Goal: Use online tool/utility: Utilize a website feature to perform a specific function

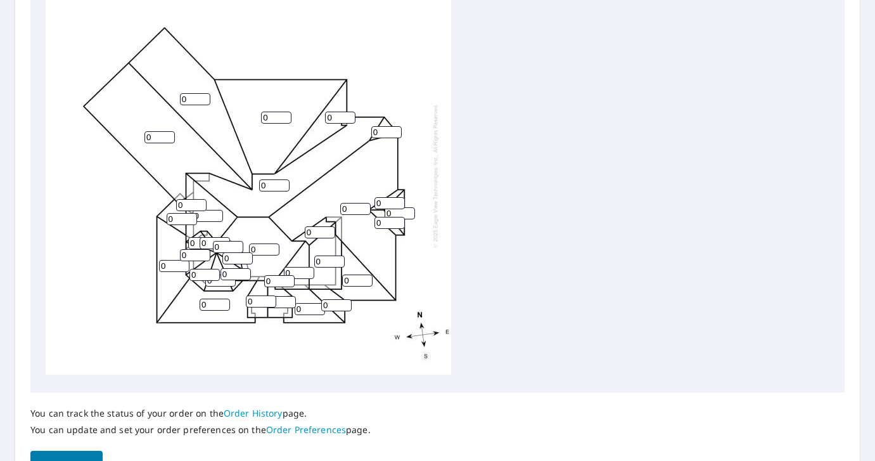
scroll to position [468, 0]
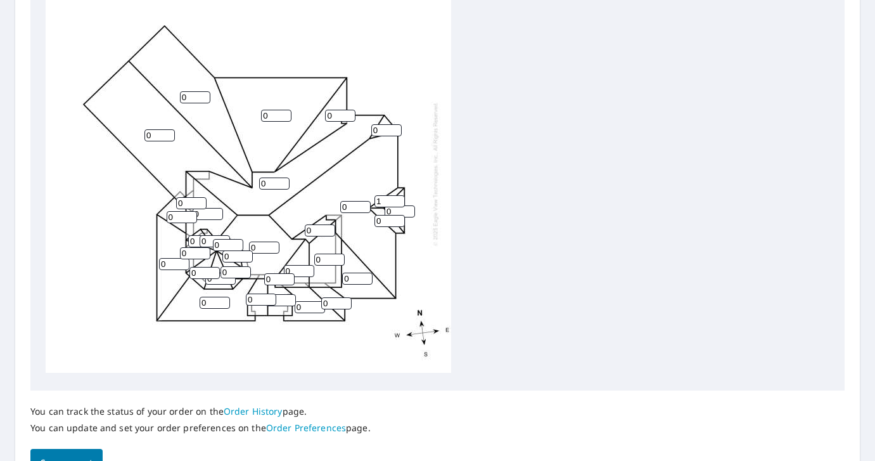
click at [399, 198] on input "1" at bounding box center [389, 201] width 30 height 12
click at [399, 198] on input "2" at bounding box center [389, 201] width 30 height 12
click at [399, 198] on input "3" at bounding box center [389, 201] width 30 height 12
click at [399, 198] on input "4" at bounding box center [389, 201] width 30 height 12
click at [399, 198] on input "5" at bounding box center [389, 201] width 30 height 12
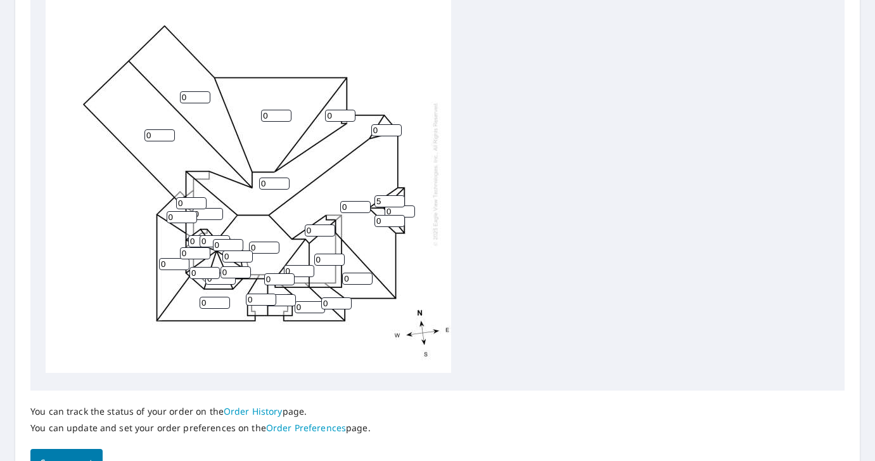
type input "6"
click at [399, 198] on input "6" at bounding box center [389, 201] width 30 height 12
click at [413, 205] on input "1" at bounding box center [400, 211] width 30 height 12
click at [413, 205] on input "2" at bounding box center [400, 211] width 30 height 12
click at [413, 205] on input "3" at bounding box center [400, 211] width 30 height 12
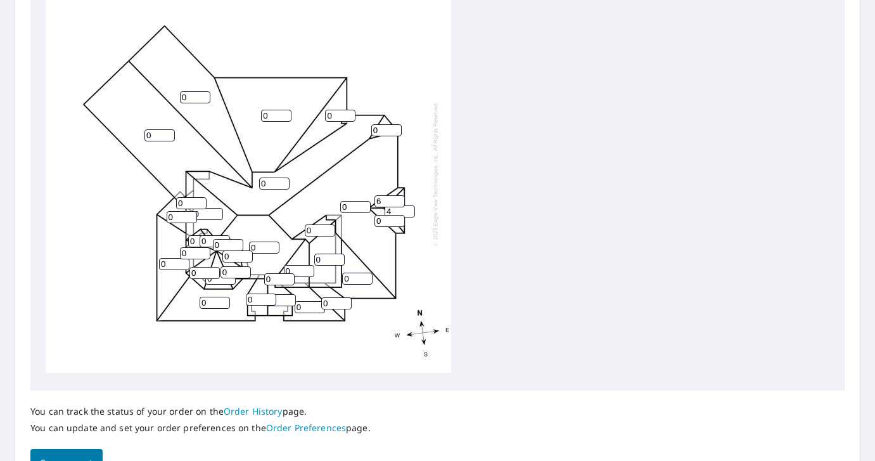
click at [413, 205] on input "4" at bounding box center [400, 211] width 30 height 12
click at [413, 205] on input "5" at bounding box center [400, 211] width 30 height 12
type input "6"
click at [413, 205] on input "6" at bounding box center [400, 211] width 30 height 12
click at [379, 220] on input "0" at bounding box center [389, 221] width 30 height 12
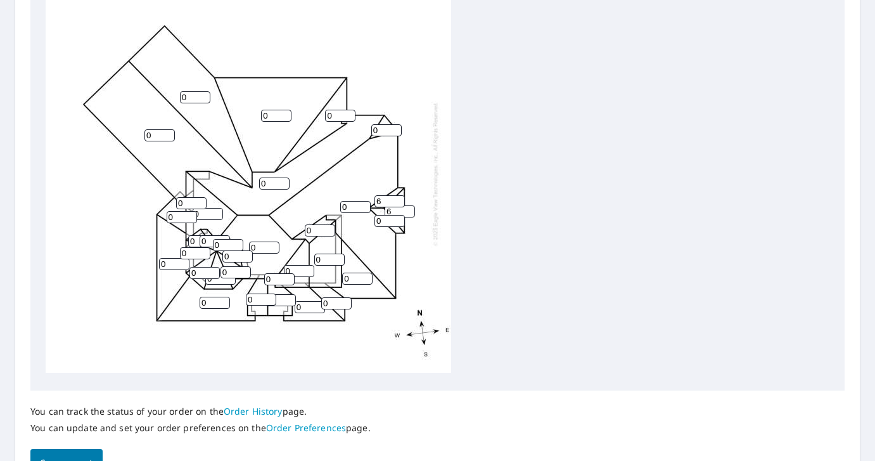
click at [379, 220] on input "0" at bounding box center [389, 221] width 30 height 12
type input "6"
click at [310, 231] on input "0" at bounding box center [320, 230] width 30 height 12
type input "6"
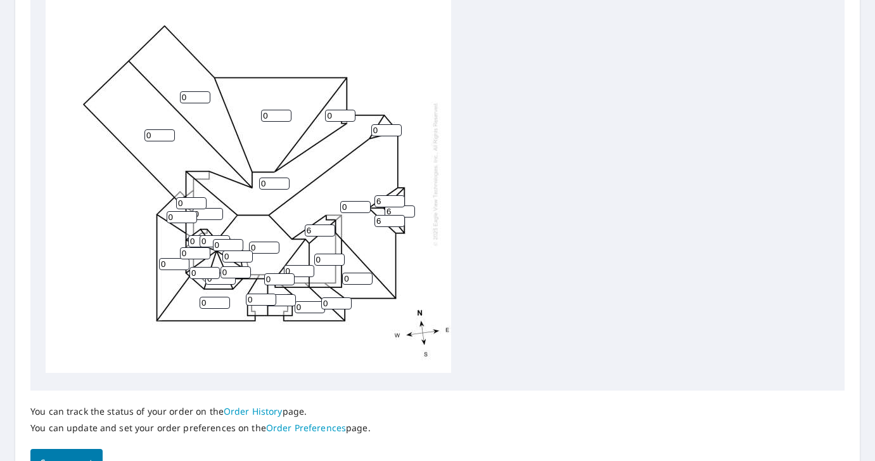
click at [325, 265] on div "0 0 0 0 0 0 0 0 0 0 0 0 0 0 0 0 0 0 0 0 6 6 0 0 0 6 0 0 6 0 0 0 0" at bounding box center [248, 174] width 405 height 398
click at [327, 258] on input "0" at bounding box center [329, 259] width 30 height 12
type input "6"
click at [349, 274] on input "0" at bounding box center [357, 278] width 30 height 12
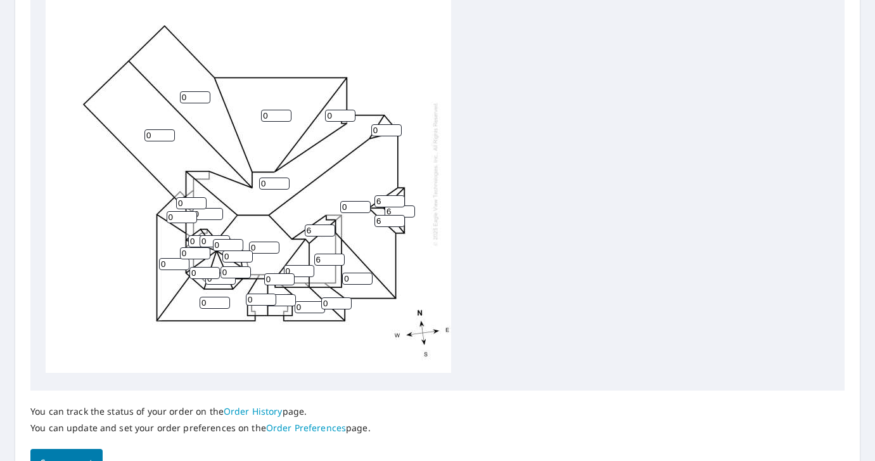
click at [349, 274] on input "0" at bounding box center [357, 278] width 30 height 12
type input "6"
click at [331, 309] on div "0 0 0 0 0 0 0 0 0 6 6 0 0 0 0 0 0 0 0 0 6 6 0 0 0 6 0 0 6 0 0 0 0" at bounding box center [248, 174] width 405 height 398
click at [332, 307] on input "0" at bounding box center [336, 303] width 30 height 12
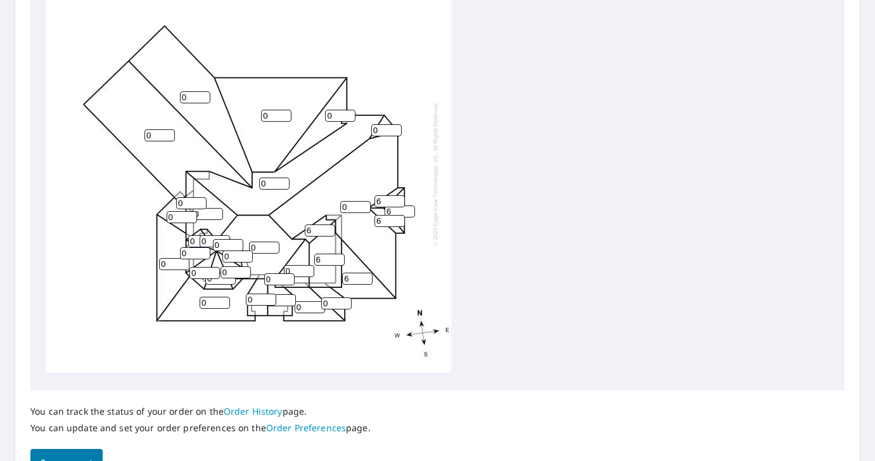
click at [332, 307] on input "0" at bounding box center [336, 303] width 30 height 12
type input "6"
click at [300, 305] on input "0" at bounding box center [310, 307] width 30 height 12
type input "6"
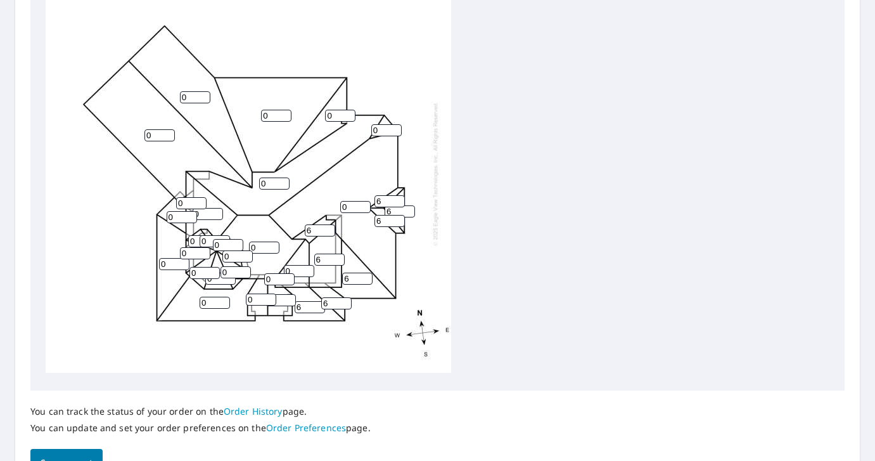
click at [296, 271] on input "0" at bounding box center [299, 271] width 30 height 12
type input "6"
click at [272, 280] on input "0" at bounding box center [279, 279] width 30 height 12
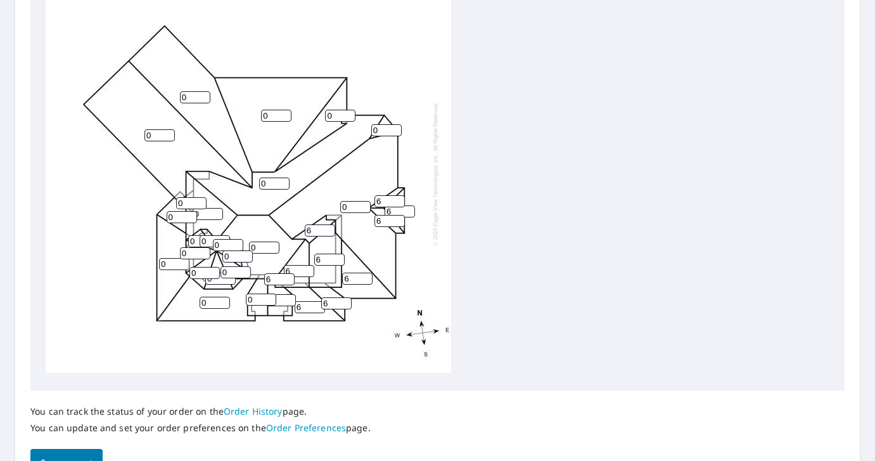
type input "6"
click at [255, 300] on input "0" at bounding box center [261, 299] width 30 height 12
type input "6"
click at [210, 303] on input "0" at bounding box center [215, 302] width 30 height 12
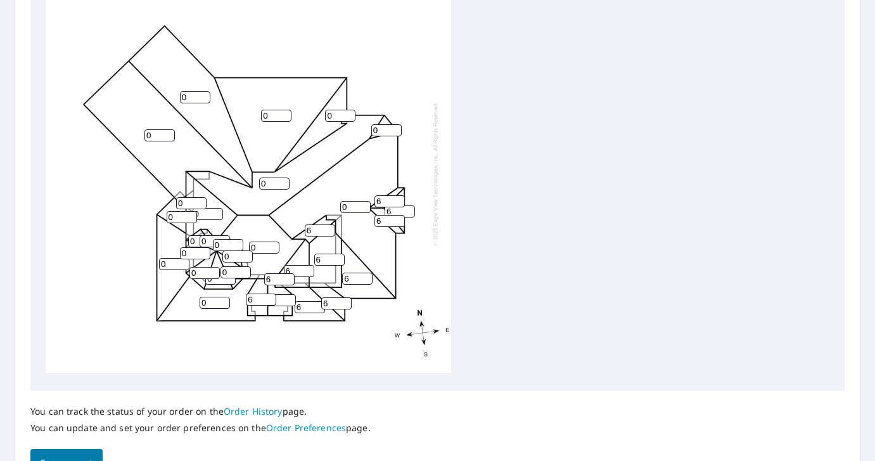
click at [210, 303] on input "0" at bounding box center [215, 302] width 30 height 12
type input "6"
click at [203, 276] on input "0" at bounding box center [204, 273] width 30 height 12
type input "6"
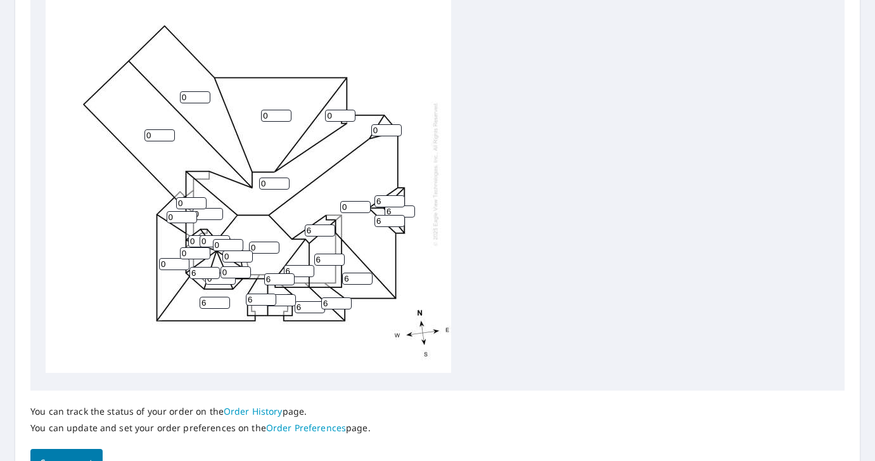
click at [229, 274] on input "0" at bounding box center [235, 272] width 30 height 12
type input "6"
click at [234, 257] on input "0" at bounding box center [237, 256] width 30 height 12
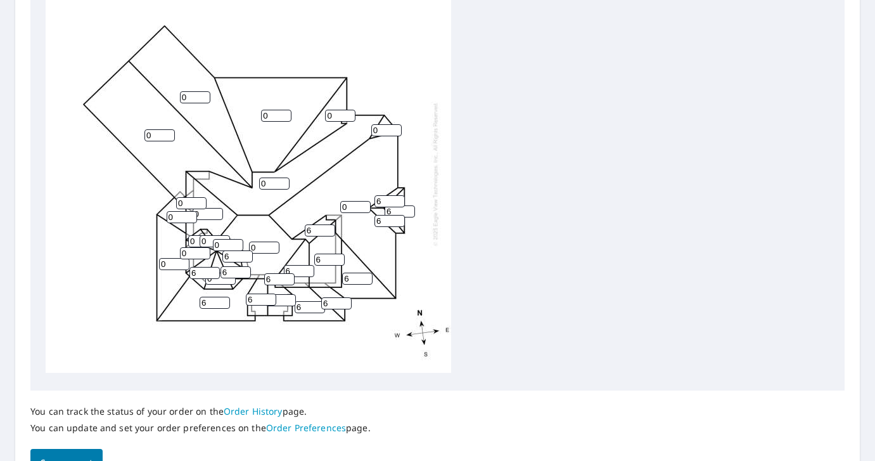
type input "6"
click at [265, 249] on input "0" at bounding box center [264, 247] width 30 height 12
type input "6"
click at [231, 243] on input "0" at bounding box center [228, 245] width 30 height 12
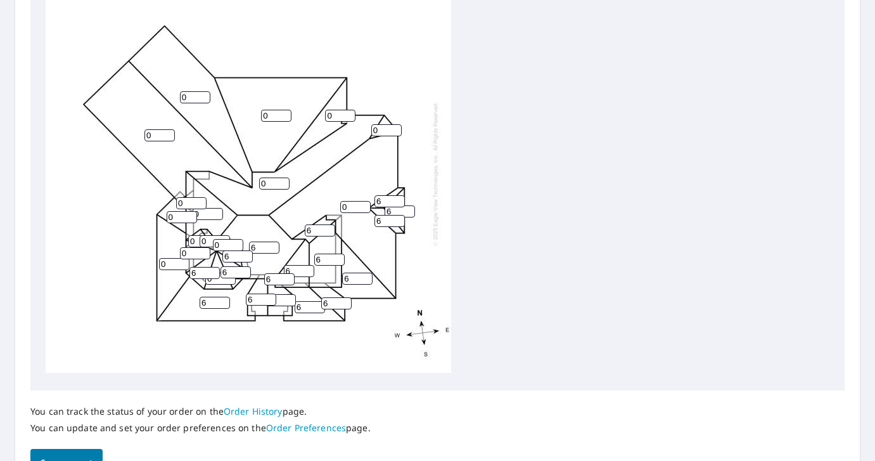
click at [231, 243] on input "0" at bounding box center [228, 245] width 30 height 12
type input "6"
click at [203, 238] on input "0" at bounding box center [215, 241] width 30 height 12
type input "6"
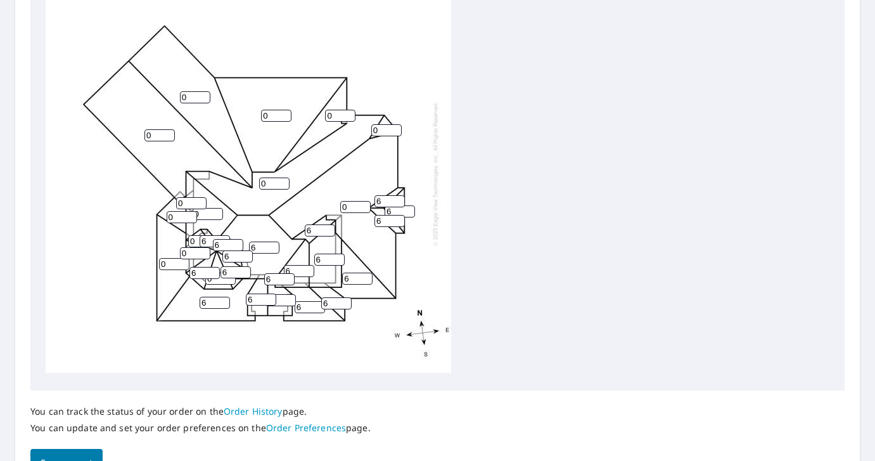
click at [189, 241] on input "0" at bounding box center [203, 241] width 30 height 12
type input "6"
click at [190, 257] on input "0" at bounding box center [195, 253] width 30 height 12
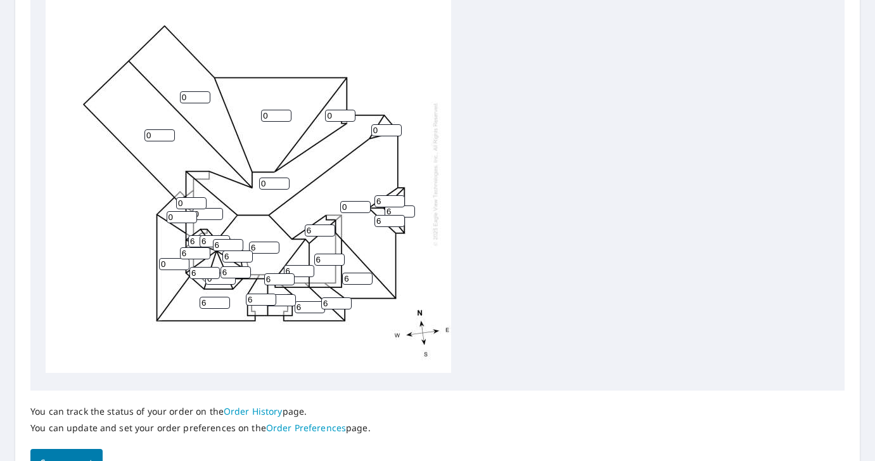
type input "6"
click at [167, 260] on input "0" at bounding box center [174, 264] width 30 height 12
type input "6"
click at [188, 200] on input "0" at bounding box center [191, 203] width 30 height 12
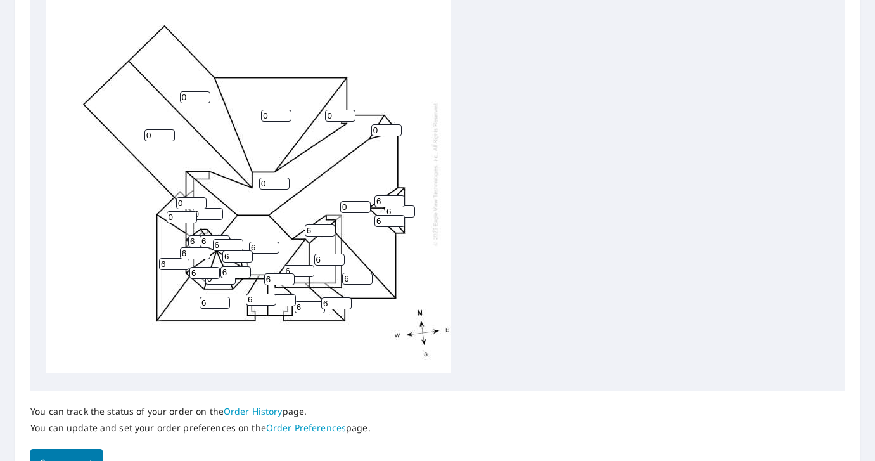
click at [188, 200] on input "0" at bounding box center [191, 203] width 30 height 12
type input "6"
click at [182, 215] on input "0" at bounding box center [182, 217] width 30 height 12
type input "6"
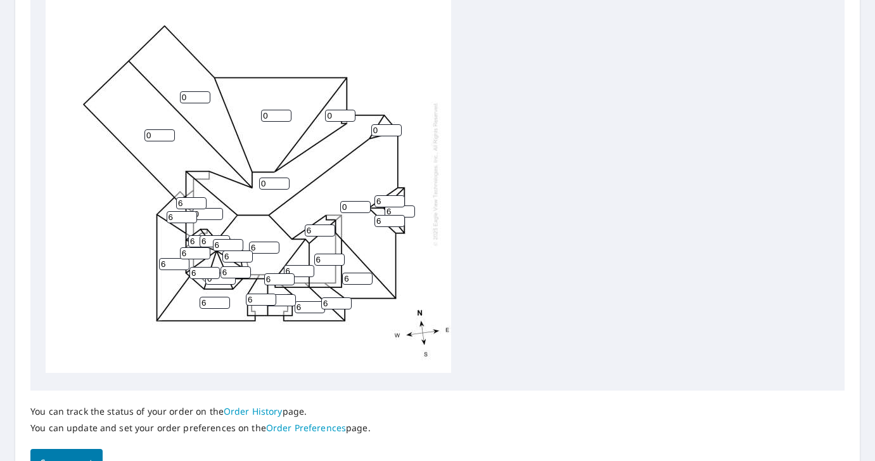
click at [207, 210] on input "0" at bounding box center [208, 214] width 30 height 12
type input "6"
click at [263, 182] on input "0" at bounding box center [274, 183] width 30 height 12
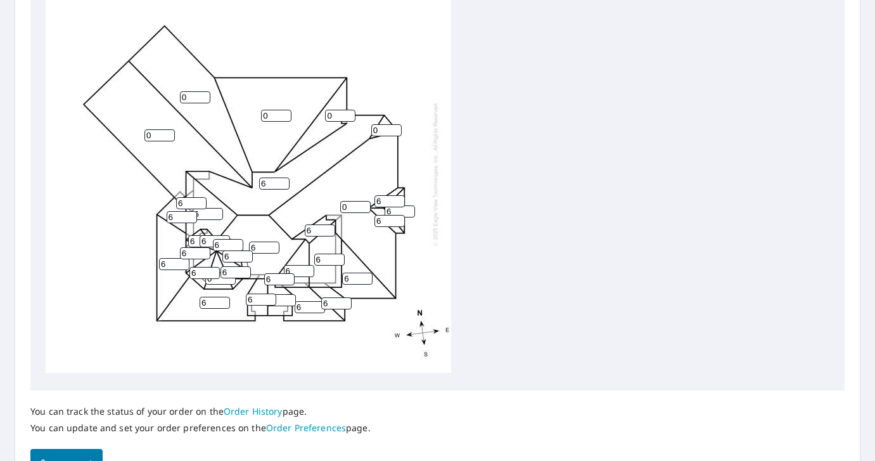
type input "6"
click at [270, 116] on input "0" at bounding box center [276, 116] width 30 height 12
type input "6"
click at [333, 114] on input "0" at bounding box center [340, 116] width 30 height 12
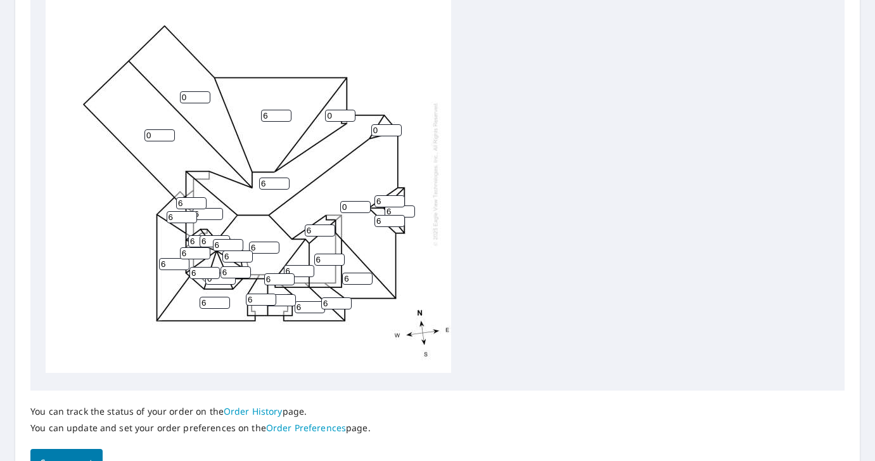
click at [333, 114] on input "0" at bounding box center [340, 116] width 30 height 12
type input "6"
click at [383, 131] on input "0" at bounding box center [386, 130] width 30 height 12
type input "6"
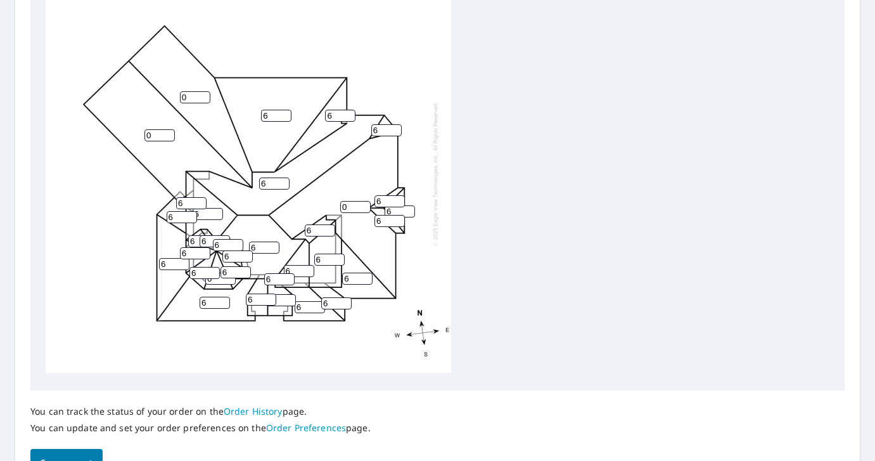
click at [346, 208] on input "0" at bounding box center [355, 207] width 30 height 12
type input "6"
click at [191, 96] on input "0" at bounding box center [195, 97] width 30 height 12
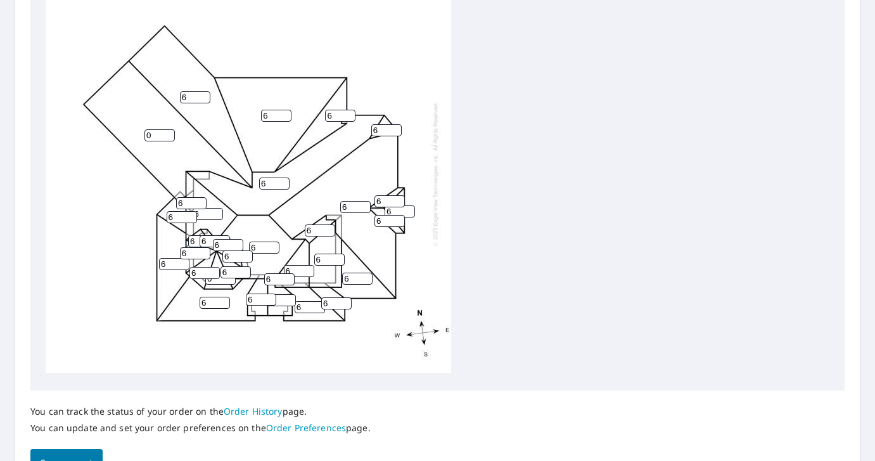
type input "6"
click at [155, 134] on input "0" at bounding box center [159, 135] width 30 height 12
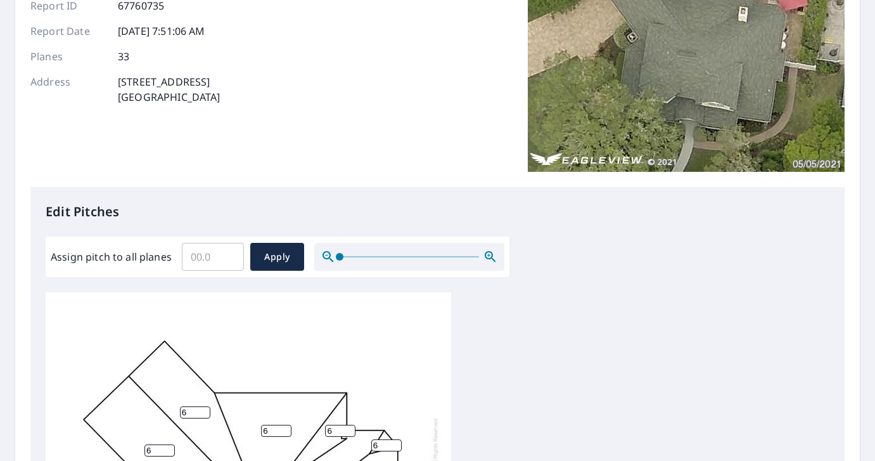
scroll to position [153, 0]
type input "6"
click at [207, 259] on input "Assign pitch to all planes" at bounding box center [213, 256] width 62 height 35
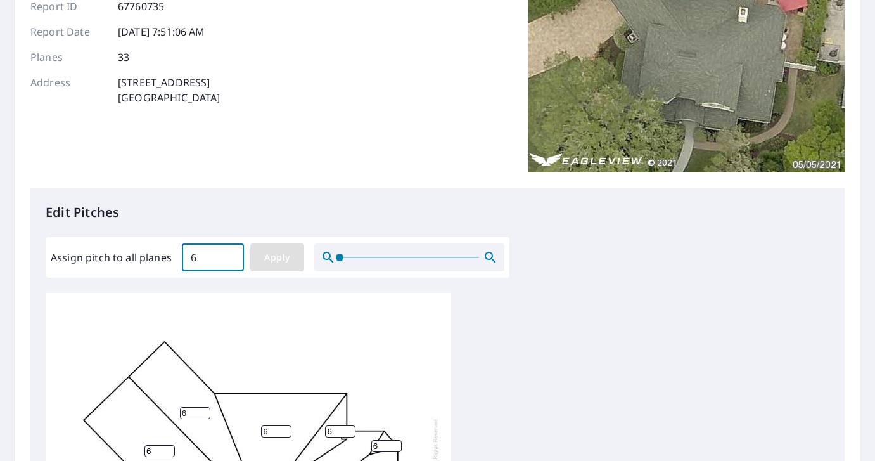
type input "6"
click at [269, 260] on span "Apply" at bounding box center [277, 258] width 34 height 16
type input "6"
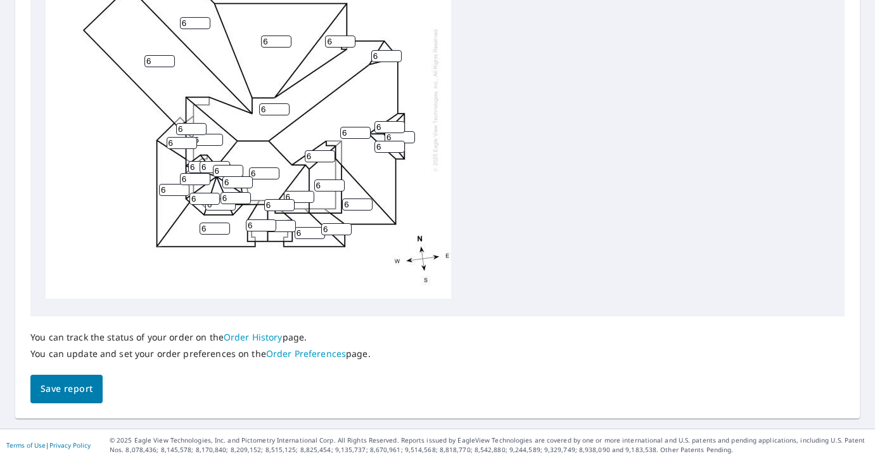
scroll to position [542, 0]
click at [63, 395] on span "Save report" at bounding box center [67, 389] width 52 height 16
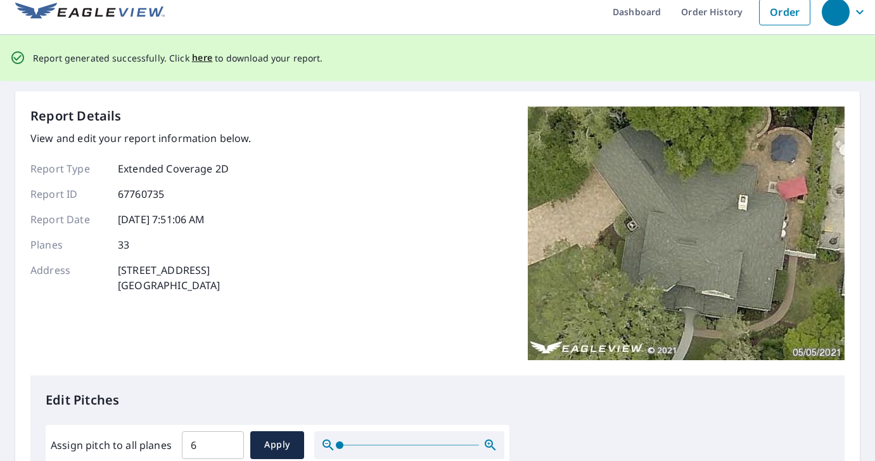
scroll to position [0, 0]
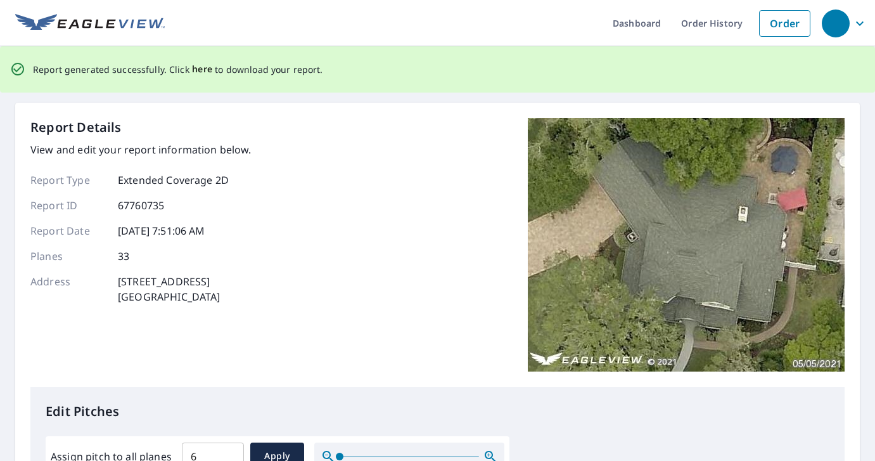
click at [201, 69] on span "here" at bounding box center [202, 69] width 21 height 16
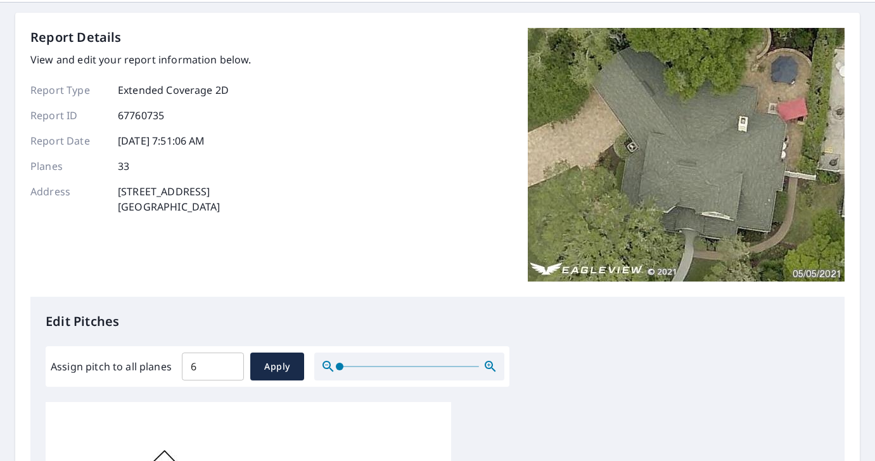
scroll to position [63, 0]
